Goal: Task Accomplishment & Management: Use online tool/utility

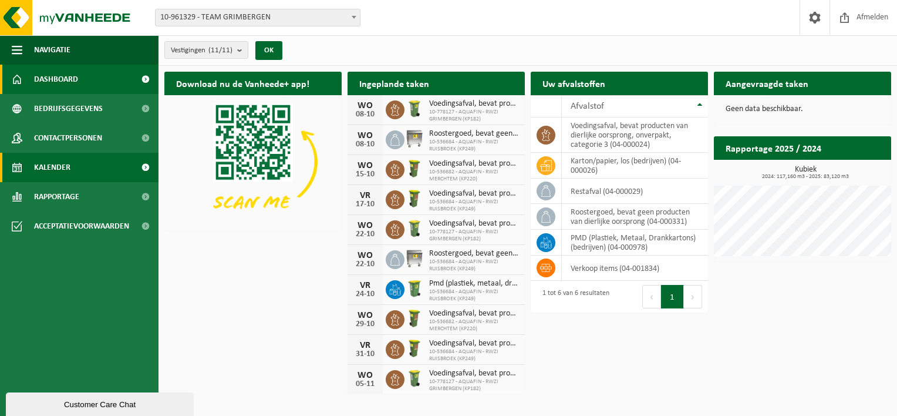
click at [145, 166] on span at bounding box center [145, 167] width 26 height 29
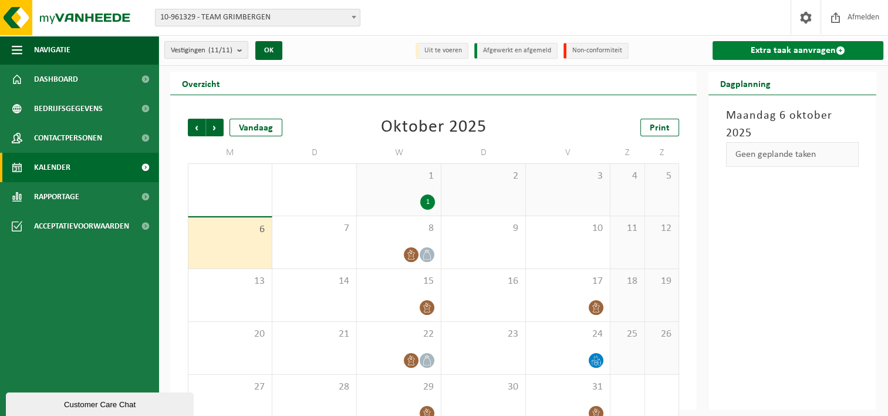
click at [806, 48] on link "Extra taak aanvragen" at bounding box center [798, 50] width 171 height 19
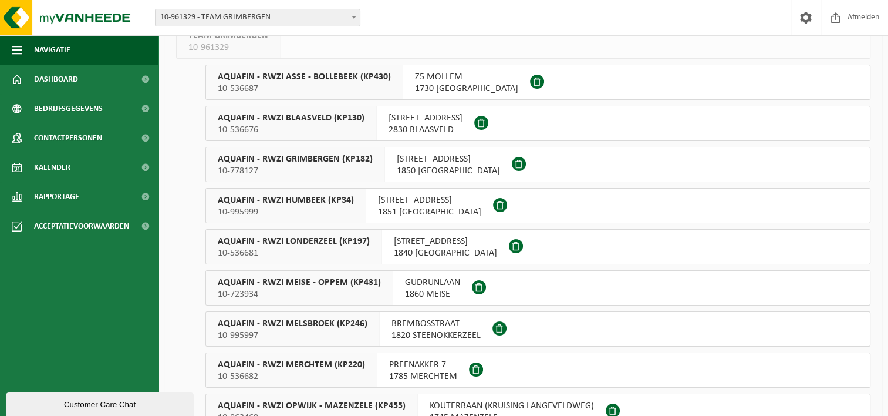
scroll to position [117, 0]
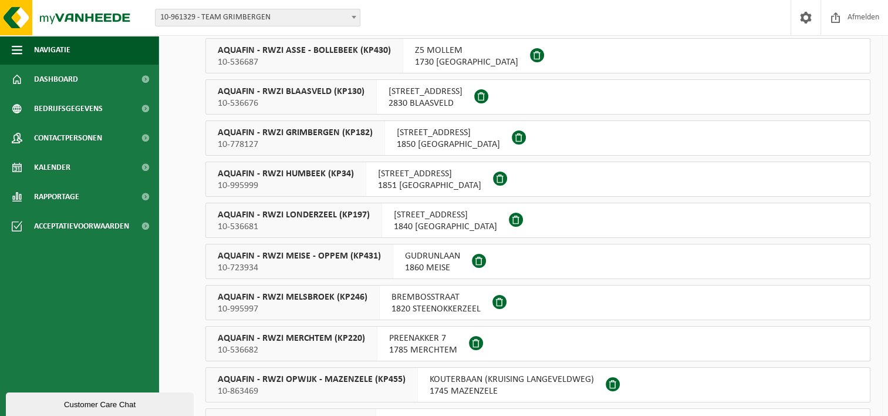
click at [329, 341] on span "AQUAFIN - RWZI MERCHTEM (KP220)" at bounding box center [291, 338] width 147 height 12
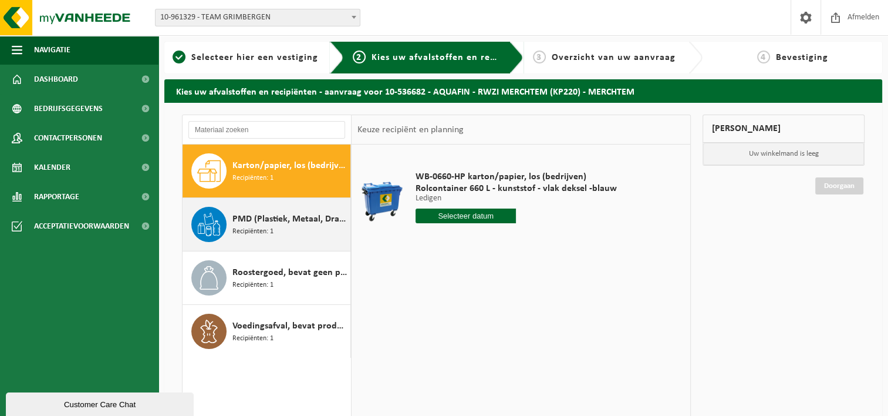
click at [255, 218] on span "PMD (Plastiek, Metaal, Drankkartons) (bedrijven)" at bounding box center [290, 219] width 115 height 14
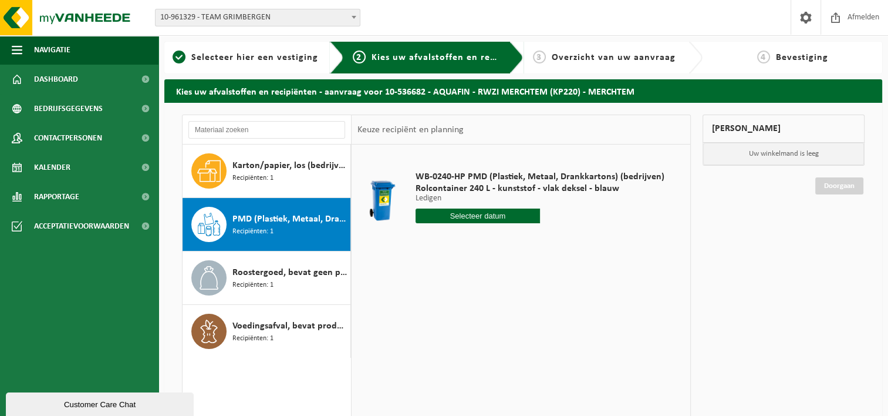
drag, startPoint x: 489, startPoint y: 218, endPoint x: 496, endPoint y: 218, distance: 6.5
click at [491, 218] on input "text" at bounding box center [478, 215] width 124 height 15
click at [507, 298] on div "10" at bounding box center [508, 301] width 21 height 19
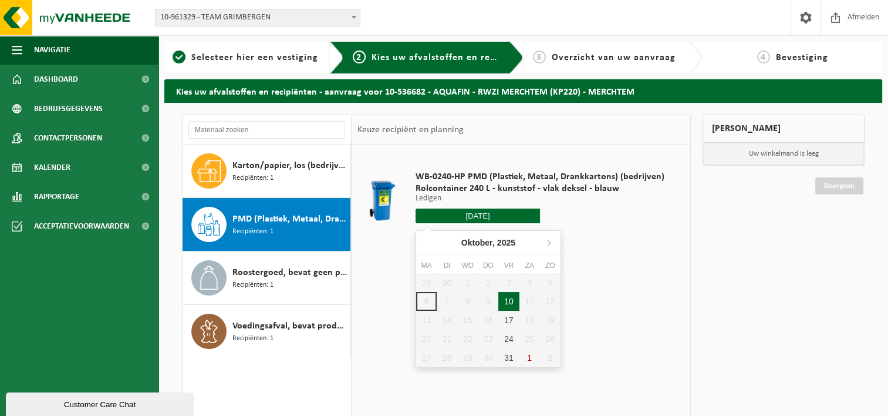
type input "Van 2025-10-10"
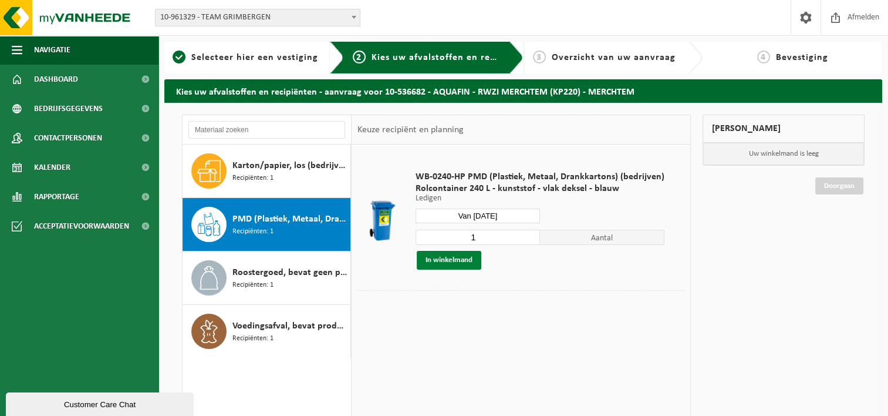
click at [451, 258] on button "In winkelmand" at bounding box center [449, 260] width 65 height 19
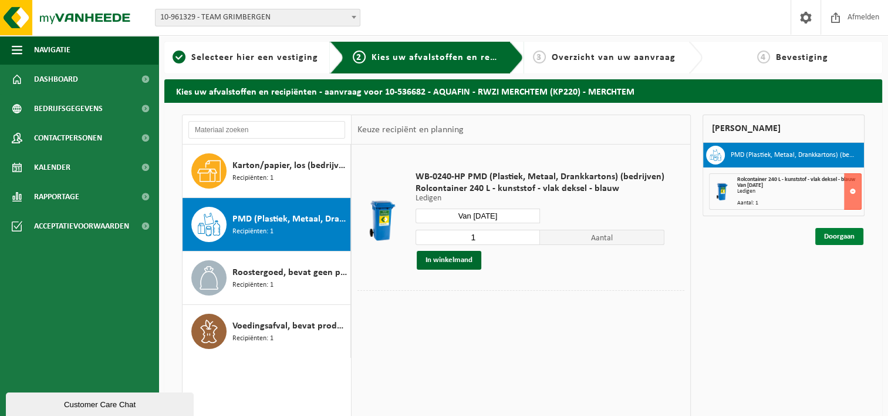
click at [837, 237] on link "Doorgaan" at bounding box center [840, 236] width 48 height 17
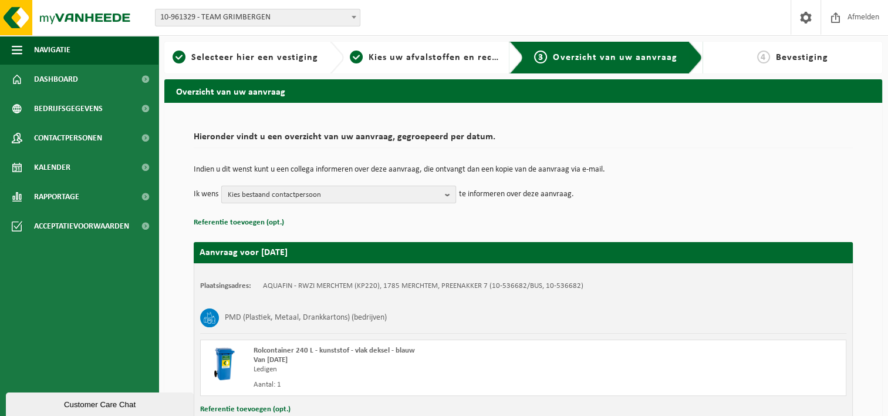
click at [447, 193] on b "button" at bounding box center [450, 194] width 11 height 16
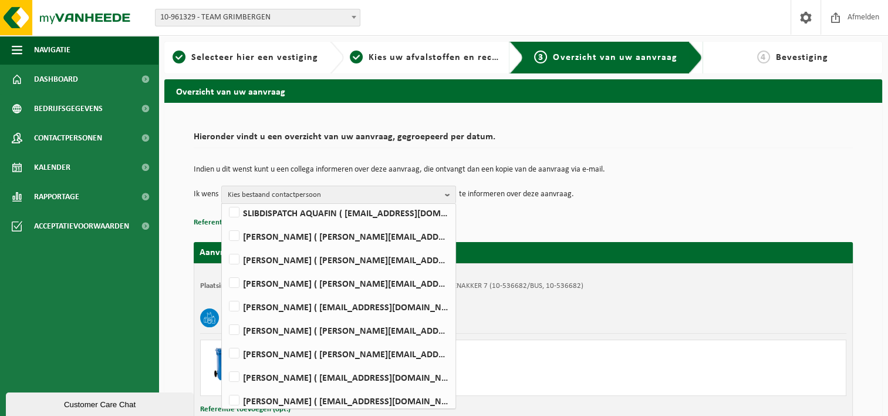
scroll to position [117, 0]
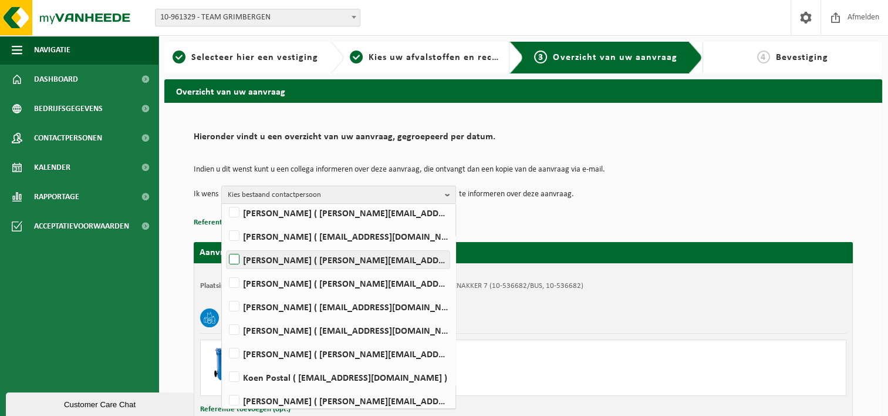
click at [230, 256] on label "MICHAEL GEEROMS ( michael.geeroms@aquafin.be )" at bounding box center [338, 260] width 223 height 18
click at [225, 245] on input "MICHAEL GEEROMS ( michael.geeroms@aquafin.be )" at bounding box center [224, 244] width 1 height 1
checkbox input "true"
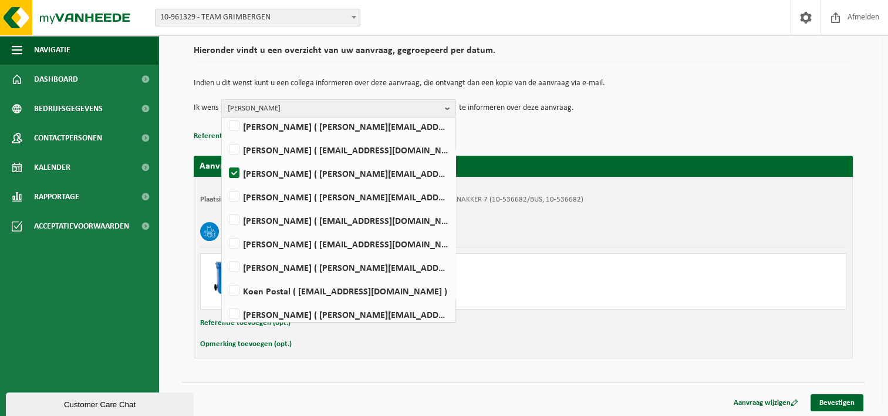
scroll to position [87, 0]
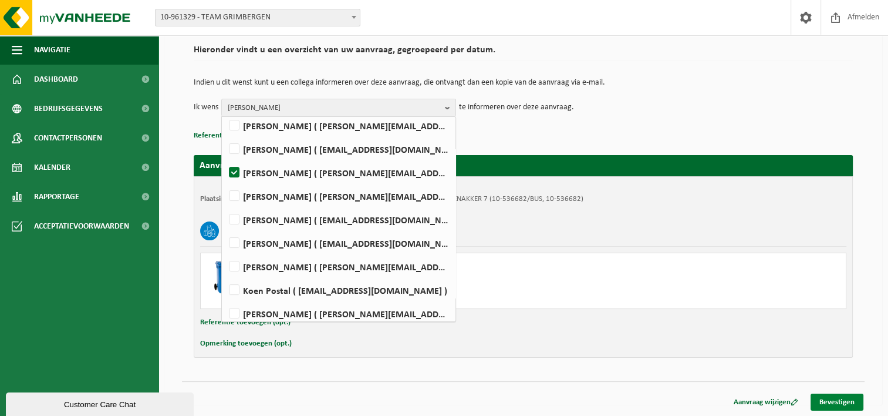
drag, startPoint x: 827, startPoint y: 399, endPoint x: 819, endPoint y: 399, distance: 8.2
click at [827, 399] on link "Bevestigen" at bounding box center [837, 401] width 53 height 17
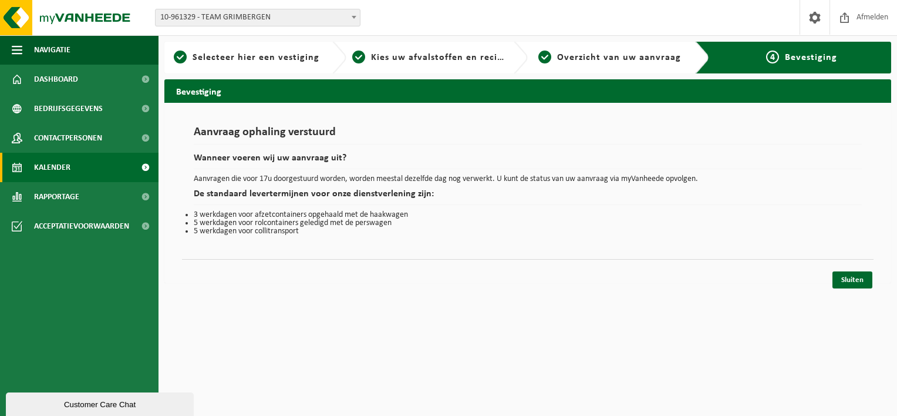
click at [146, 164] on span at bounding box center [145, 167] width 26 height 29
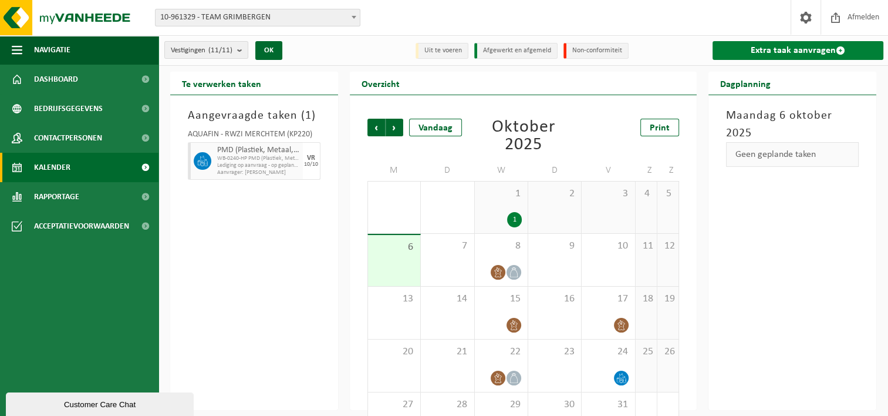
click at [836, 51] on span at bounding box center [840, 50] width 9 height 9
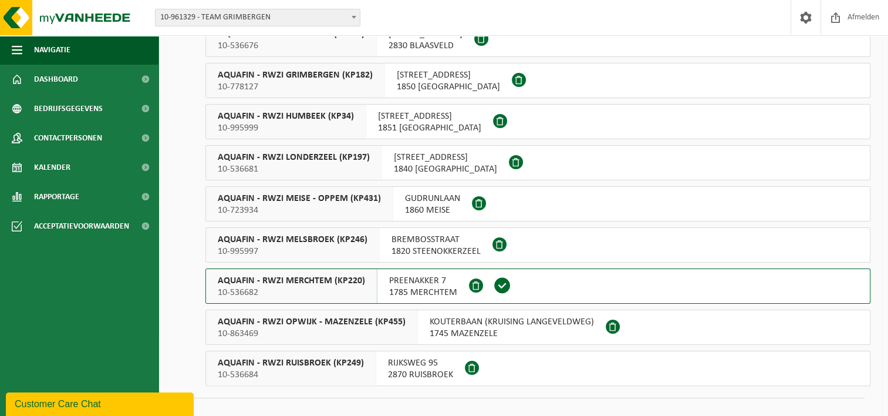
scroll to position [176, 0]
click at [300, 275] on span "AQUAFIN - RWZI MERCHTEM (KP220)" at bounding box center [291, 280] width 147 height 12
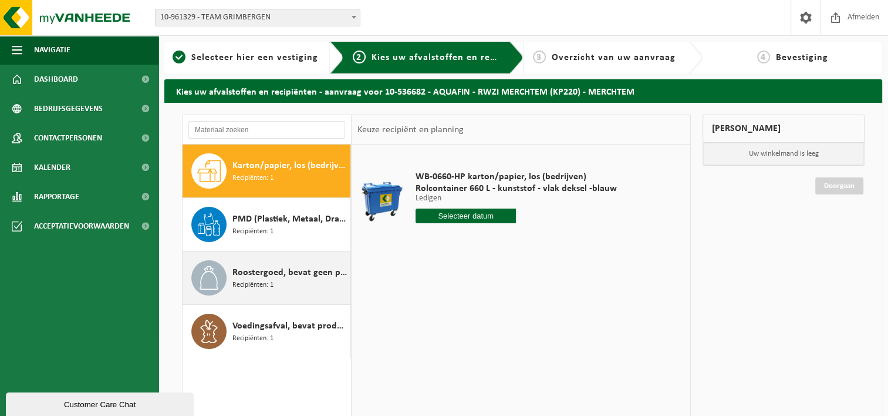
click at [274, 272] on span "Roostergoed, bevat geen producten van dierlijke oorsprong" at bounding box center [290, 272] width 115 height 14
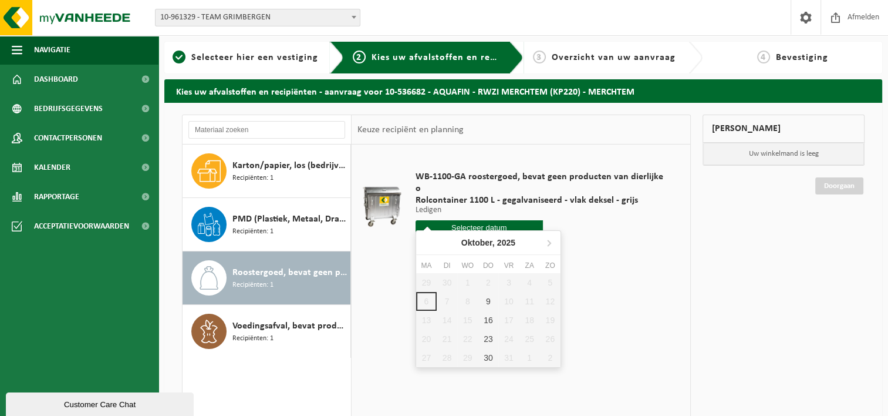
click at [513, 220] on input "text" at bounding box center [479, 227] width 127 height 15
click at [488, 300] on div "9" at bounding box center [488, 301] width 21 height 19
type input "Van [DATE]"
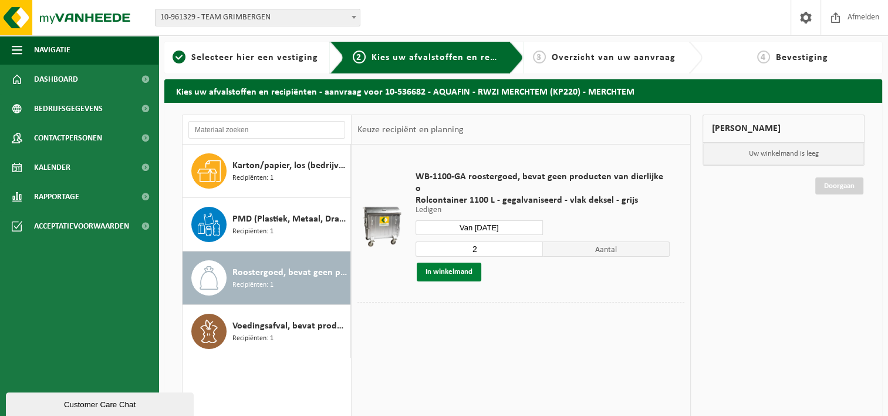
drag, startPoint x: 438, startPoint y: 257, endPoint x: 460, endPoint y: 258, distance: 21.7
click at [439, 262] on button "In winkelmand" at bounding box center [449, 271] width 65 height 19
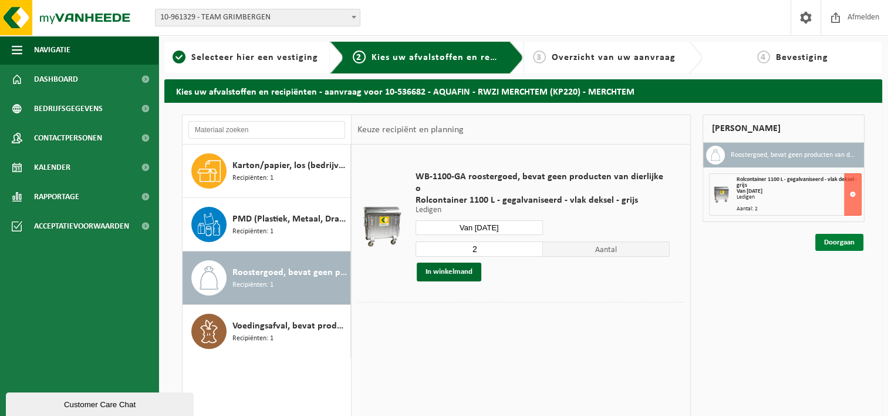
click at [844, 240] on link "Doorgaan" at bounding box center [840, 242] width 48 height 17
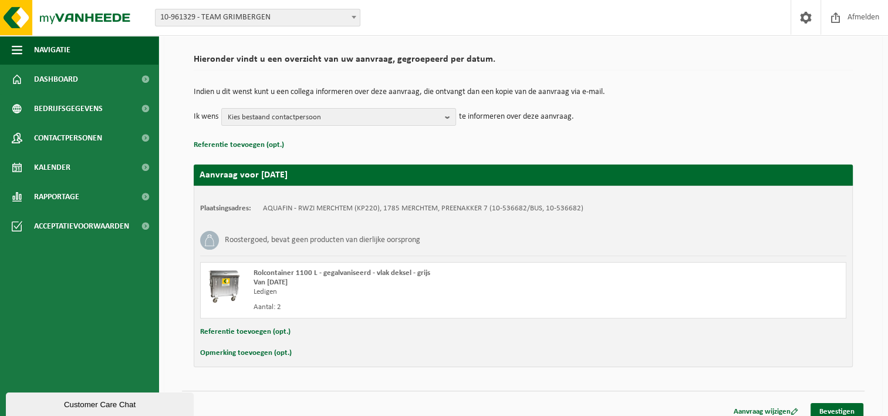
scroll to position [87, 0]
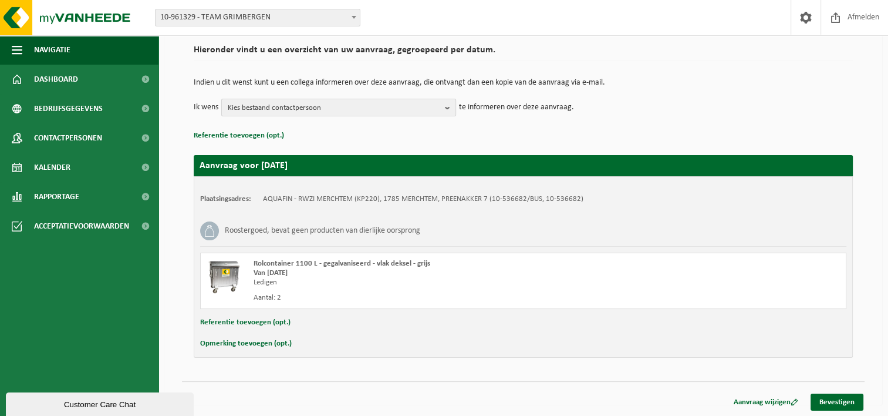
click at [449, 105] on b "button" at bounding box center [450, 107] width 11 height 16
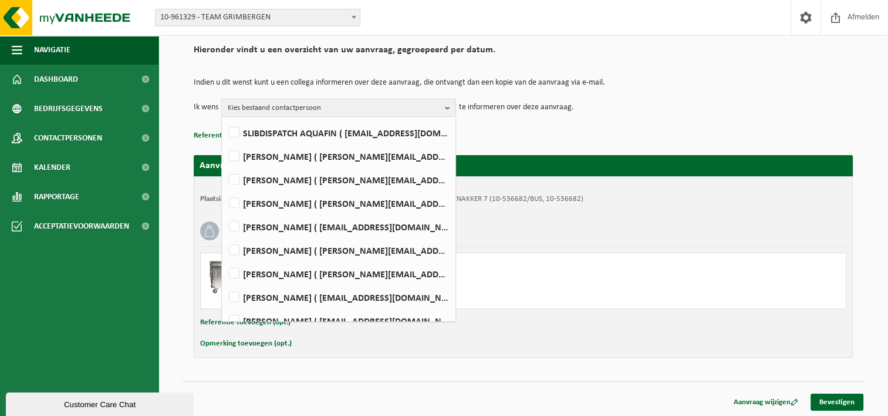
scroll to position [59, 0]
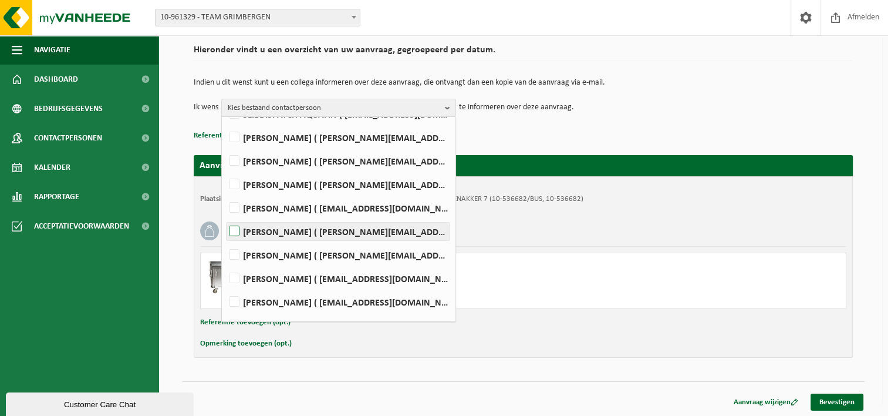
click at [235, 230] on label "MICHAEL GEEROMS ( michael.geeroms@aquafin.be )" at bounding box center [338, 232] width 223 height 18
click at [225, 217] on input "MICHAEL GEEROMS ( michael.geeroms@aquafin.be )" at bounding box center [224, 216] width 1 height 1
checkbox input "true"
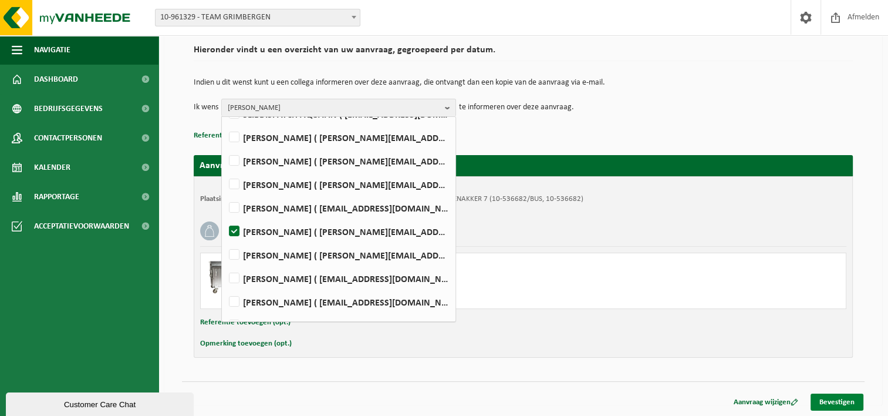
click at [829, 400] on link "Bevestigen" at bounding box center [837, 401] width 53 height 17
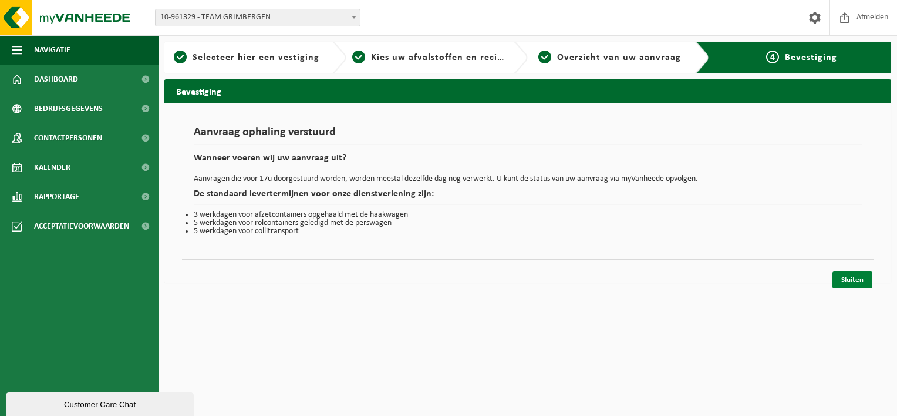
click at [847, 278] on link "Sluiten" at bounding box center [853, 279] width 40 height 17
